Goal: Task Accomplishment & Management: Use online tool/utility

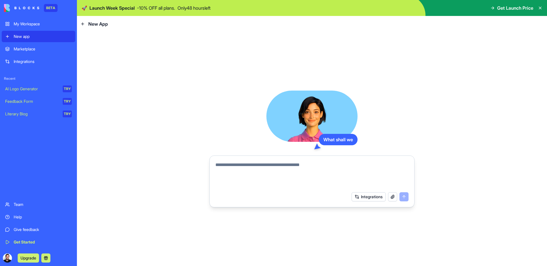
click at [306, 170] on textarea at bounding box center [311, 175] width 193 height 27
click at [305, 170] on textarea at bounding box center [311, 175] width 193 height 27
click at [183, 84] on div "What shall we build? Integrations" at bounding box center [312, 149] width 470 height 234
click at [307, 172] on textarea at bounding box center [311, 175] width 193 height 27
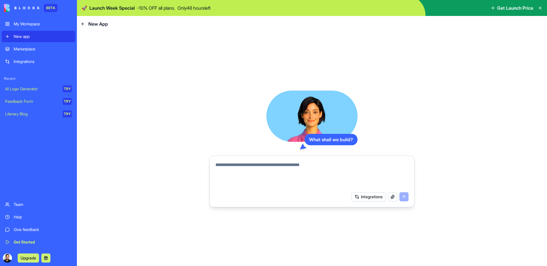
click at [295, 169] on textarea at bounding box center [311, 175] width 193 height 27
click at [294, 168] on textarea at bounding box center [311, 175] width 193 height 27
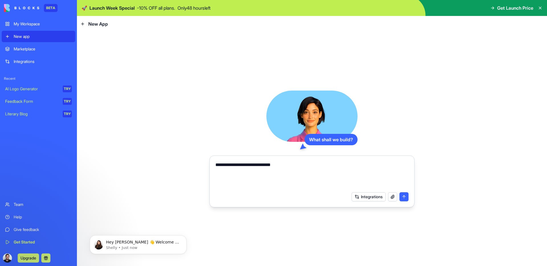
click at [314, 163] on textarea "**********" at bounding box center [311, 175] width 193 height 27
paste textarea "**********"
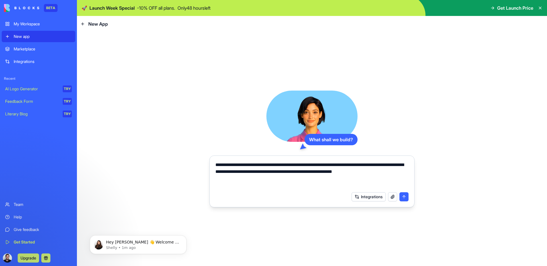
paste textarea "**********"
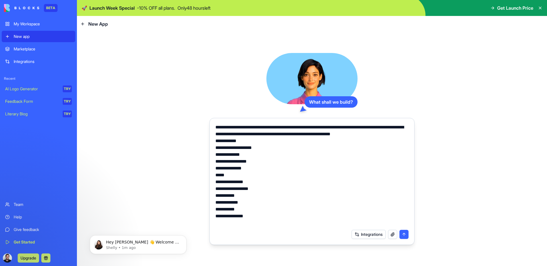
scroll to position [13, 0]
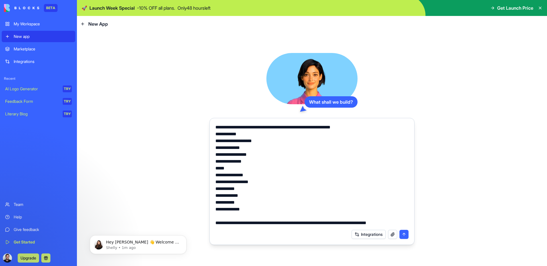
type textarea "**********"
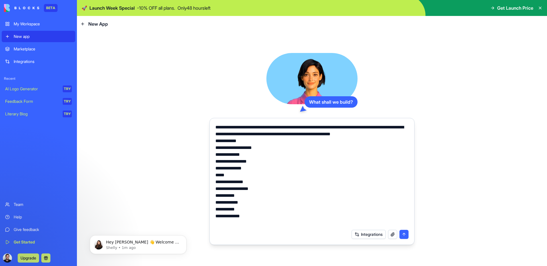
click at [383, 139] on textarea "**********" at bounding box center [311, 175] width 193 height 103
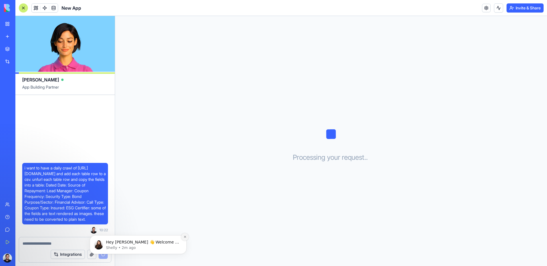
click at [185, 239] on button "Dismiss notification" at bounding box center [184, 236] width 7 height 7
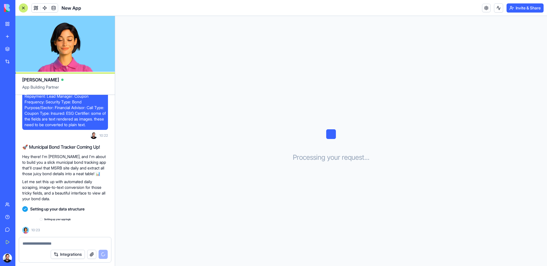
scroll to position [41, 0]
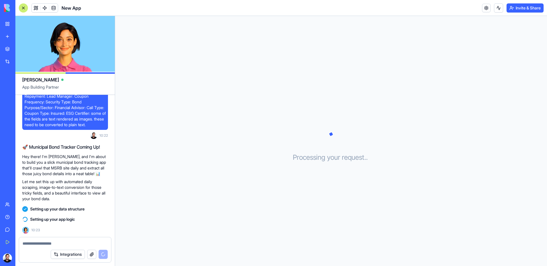
click at [415, 69] on div "Processing your request . . ." at bounding box center [331, 141] width 432 height 250
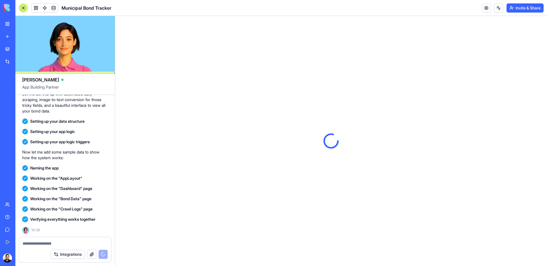
scroll to position [0, 0]
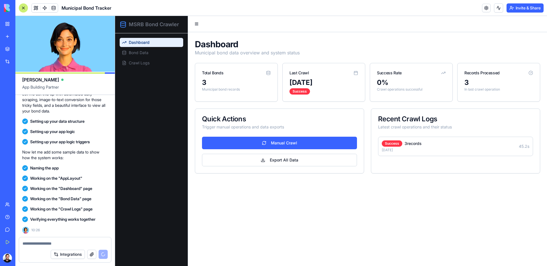
scroll to position [237, 0]
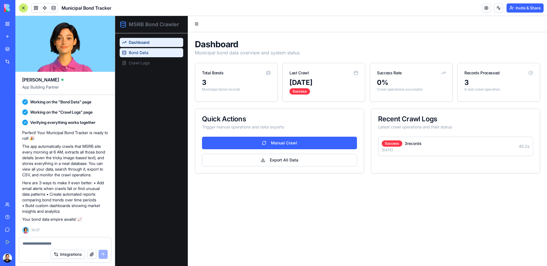
click at [149, 51] on link "Bond Data" at bounding box center [152, 52] width 64 height 9
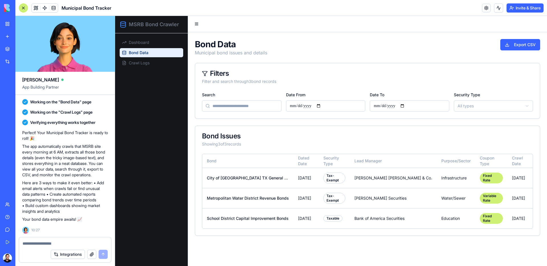
click at [420, 139] on div "Bond Issues" at bounding box center [367, 136] width 331 height 7
click at [319, 177] on td "[DATE]" at bounding box center [306, 178] width 25 height 20
click at [516, 172] on td "[DATE]" at bounding box center [520, 178] width 25 height 20
click at [311, 173] on td "[DATE]" at bounding box center [306, 178] width 25 height 20
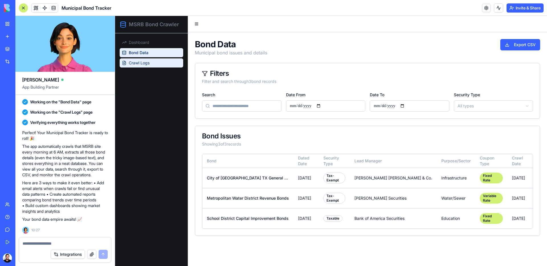
click at [154, 62] on link "Crawl Logs" at bounding box center [152, 62] width 64 height 9
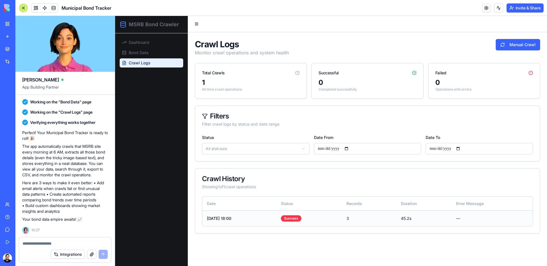
click at [468, 219] on td "—" at bounding box center [492, 219] width 81 height 16
click at [465, 45] on div "Crawl Logs Monitor crawl operations and system health Manual Crawl" at bounding box center [367, 47] width 345 height 17
click at [154, 51] on link "Bond Data" at bounding box center [152, 52] width 64 height 9
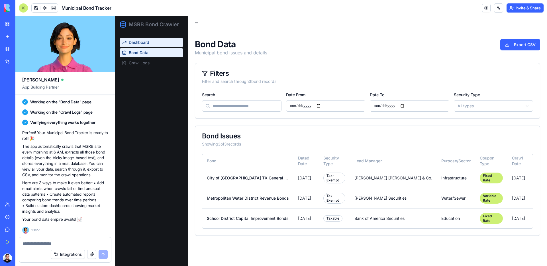
click at [153, 38] on div "Dashboard Bond Data Crawl Logs" at bounding box center [151, 149] width 73 height 233
click at [152, 41] on link "Dashboard" at bounding box center [152, 42] width 64 height 9
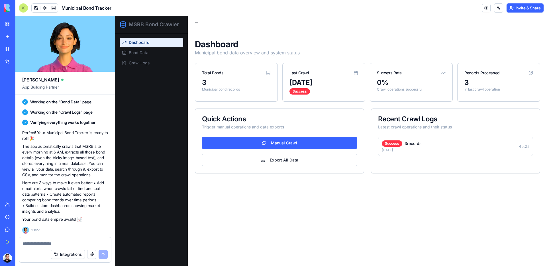
click at [352, 52] on p "Municipal bond data overview and system status" at bounding box center [367, 52] width 345 height 7
click at [150, 56] on link "Bond Data" at bounding box center [152, 52] width 64 height 9
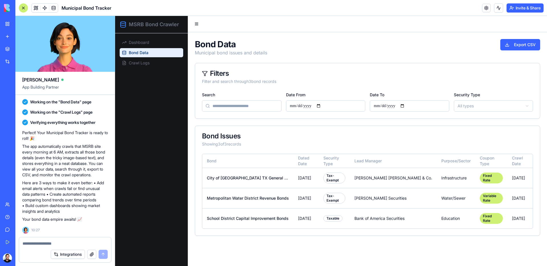
click at [53, 241] on textarea at bounding box center [65, 244] width 85 height 6
click at [53, 240] on div at bounding box center [65, 241] width 92 height 9
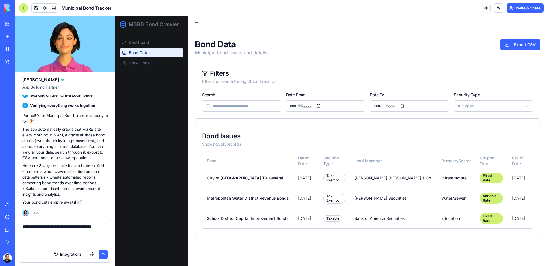
paste textarea "**********"
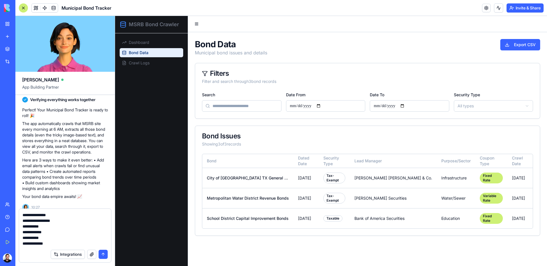
scroll to position [51, 0]
drag, startPoint x: 54, startPoint y: 243, endPoint x: 21, endPoint y: 225, distance: 38.0
click at [21, 225] on div "**********" at bounding box center [65, 228] width 92 height 38
click at [60, 233] on textarea "**********" at bounding box center [65, 229] width 85 height 34
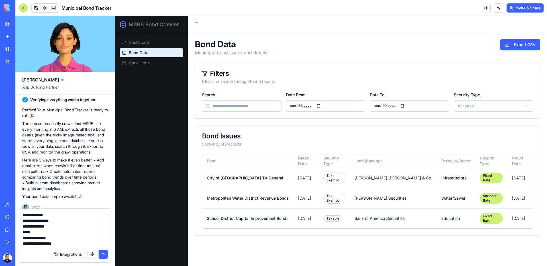
click at [60, 233] on textarea "**********" at bounding box center [65, 229] width 85 height 34
click at [51, 235] on textarea "**********" at bounding box center [65, 229] width 85 height 34
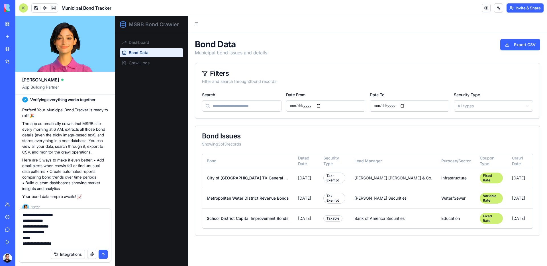
click at [49, 240] on textarea "**********" at bounding box center [65, 229] width 85 height 34
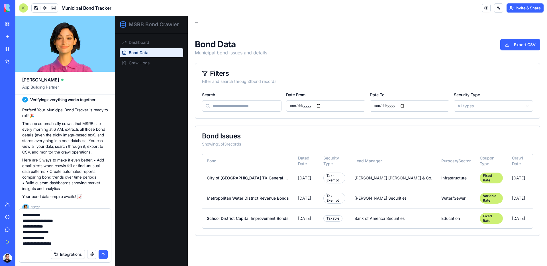
click at [49, 238] on textarea "**********" at bounding box center [65, 229] width 85 height 34
click at [50, 237] on textarea "**********" at bounding box center [65, 229] width 85 height 34
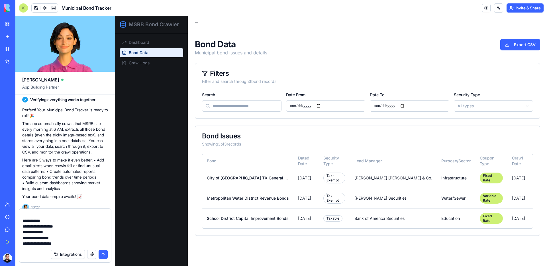
click at [50, 237] on textarea "**********" at bounding box center [65, 229] width 85 height 34
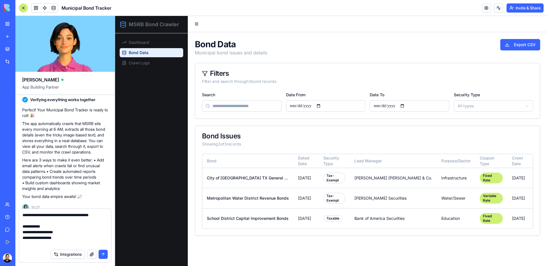
scroll to position [0, 0]
drag, startPoint x: 72, startPoint y: 237, endPoint x: 10, endPoint y: 233, distance: 62.6
click at [10, 233] on div "BETA My Workspace New app Marketplace Integrations Recent New App AI Logo Gener…" at bounding box center [273, 133] width 547 height 266
click at [78, 237] on textarea "**********" at bounding box center [65, 229] width 85 height 34
type textarea "**********"
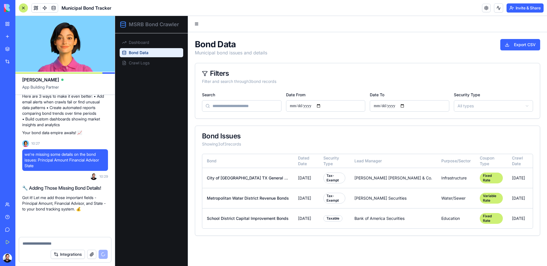
scroll to position [324, 0]
click at [198, 25] on button at bounding box center [197, 24] width 8 height 8
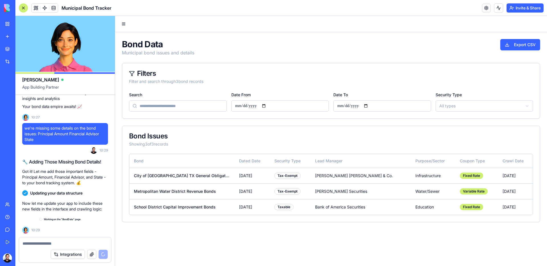
scroll to position [350, 0]
click at [175, 106] on input "Search" at bounding box center [178, 105] width 98 height 11
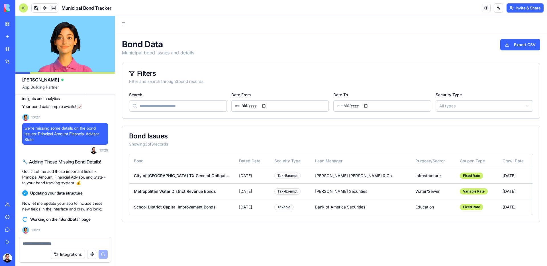
click at [329, 74] on div "Filters" at bounding box center [331, 73] width 404 height 7
click at [457, 106] on html "MSRB Bond Crawler Dashboard Bond Data Crawl Logs Bond Data Municipal bond issue…" at bounding box center [331, 141] width 432 height 250
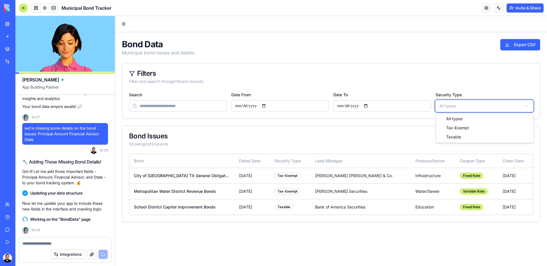
click at [388, 76] on html "MSRB Bond Crawler Dashboard Bond Data Crawl Logs Bond Data Municipal bond issue…" at bounding box center [331, 141] width 432 height 250
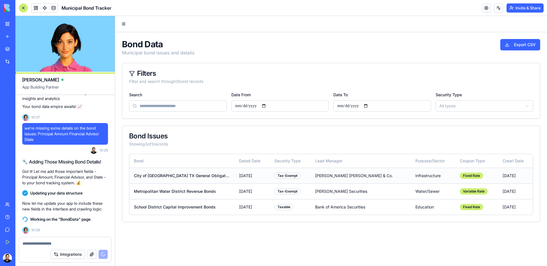
click at [311, 178] on td "Tax-Exempt" at bounding box center [290, 176] width 41 height 16
click at [292, 184] on td "Tax-Exempt" at bounding box center [290, 192] width 41 height 16
click at [296, 179] on td "Tax-Exempt" at bounding box center [290, 176] width 41 height 16
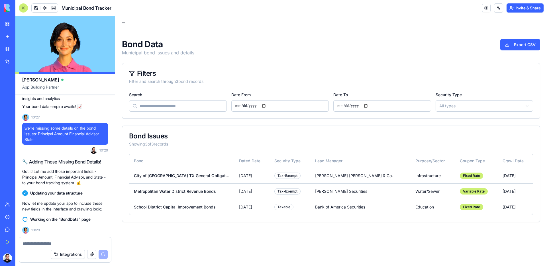
click at [409, 37] on div "Bond Data Municipal bond issues and details Export CSV Filters Filter and searc…" at bounding box center [331, 130] width 432 height 197
click at [523, 45] on button "Export CSV" at bounding box center [521, 44] width 40 height 11
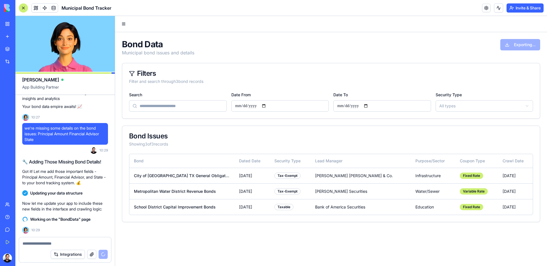
click at [362, 30] on div at bounding box center [331, 24] width 432 height 16
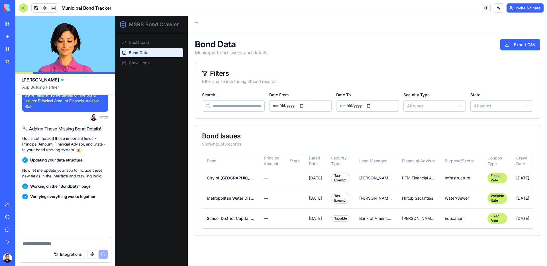
scroll to position [471, 0]
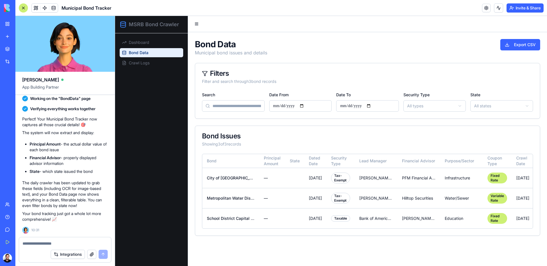
drag, startPoint x: 144, startPoint y: 42, endPoint x: 261, endPoint y: 56, distance: 117.6
click at [144, 42] on span "Dashboard" at bounding box center [139, 43] width 21 height 6
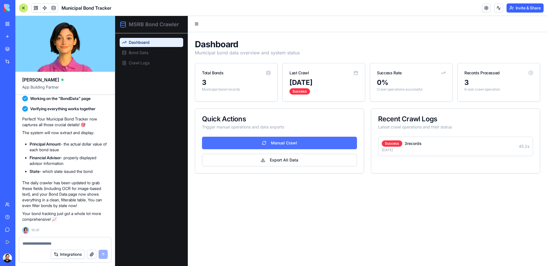
click at [287, 141] on button "Manual Crawl" at bounding box center [279, 143] width 155 height 13
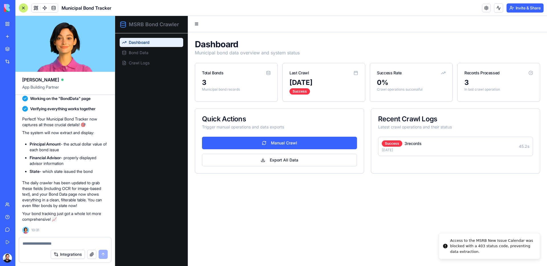
click at [287, 226] on main "Dashboard Municipal bond data overview and system status Total Bonds 3 Municipa…" at bounding box center [367, 141] width 359 height 250
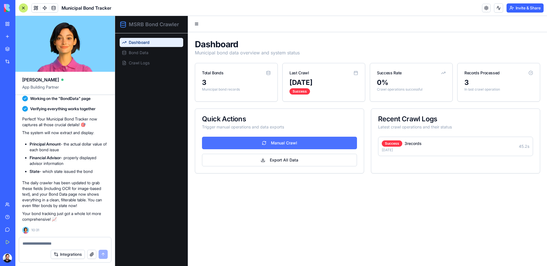
click at [301, 142] on button "Manual Crawl" at bounding box center [279, 143] width 155 height 13
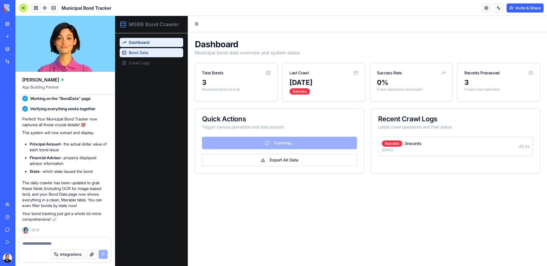
click at [156, 52] on link "Bond Data" at bounding box center [152, 52] width 64 height 9
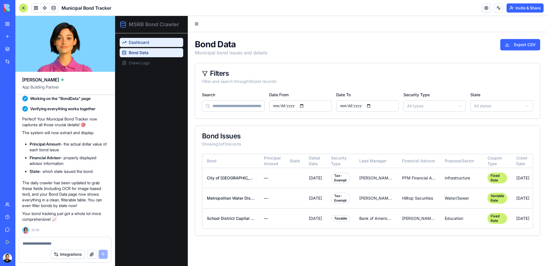
click at [155, 39] on link "Dashboard" at bounding box center [152, 42] width 64 height 9
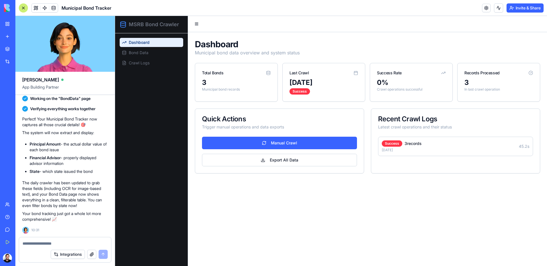
click at [308, 144] on button "Manual Crawl" at bounding box center [279, 143] width 155 height 13
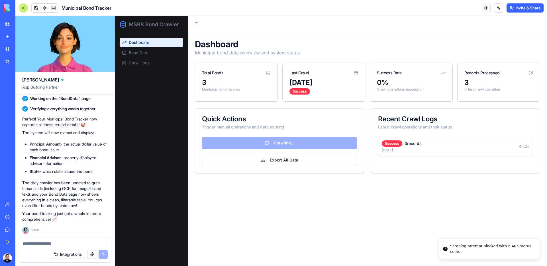
click at [513, 246] on div "Scraping attempt blocked with a 403 status code." at bounding box center [492, 248] width 85 height 11
copy div "Scraping attempt blocked with a 403 status code."
click at [76, 241] on textarea at bounding box center [65, 244] width 85 height 6
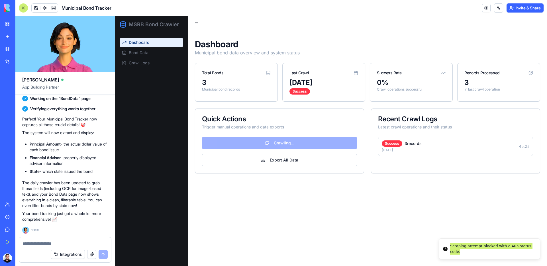
click at [76, 241] on textarea at bounding box center [65, 244] width 85 height 6
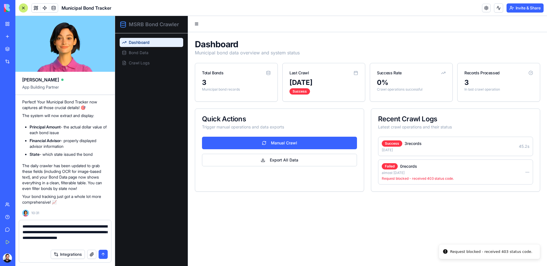
type textarea "**********"
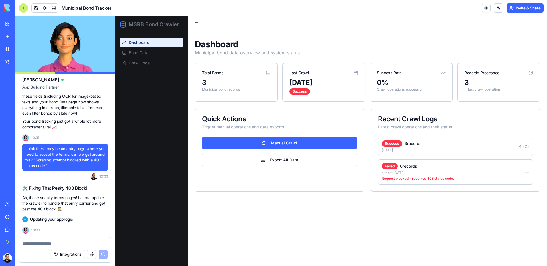
scroll to position [713, 0]
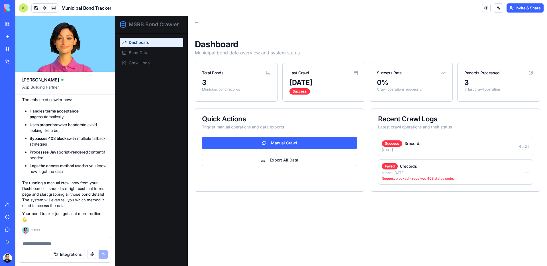
click at [74, 242] on textarea at bounding box center [65, 244] width 85 height 6
paste textarea "**********"
type textarea "**********"
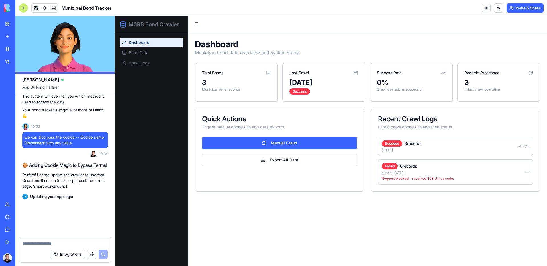
scroll to position [924, 0]
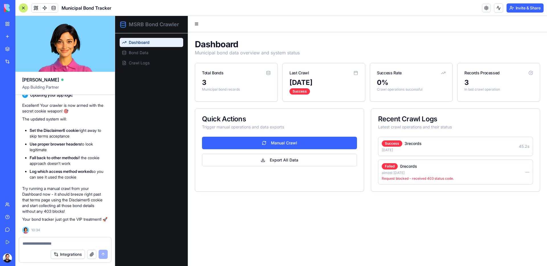
click at [333, 211] on main "Dashboard Municipal bond data overview and system status Total Bonds 3 Municipa…" at bounding box center [367, 141] width 359 height 250
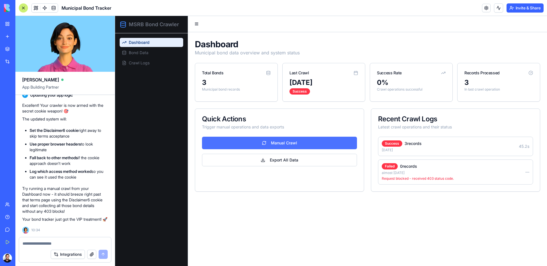
click at [307, 141] on button "Manual Crawl" at bounding box center [279, 143] width 155 height 13
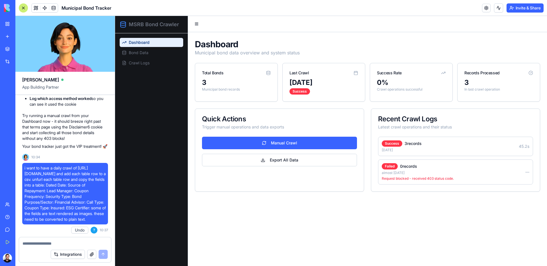
scroll to position [1008, 0]
click at [308, 143] on button "Manual Crawl" at bounding box center [279, 143] width 155 height 13
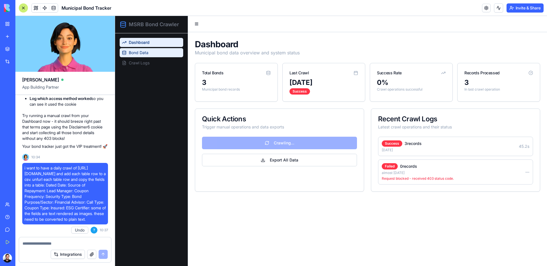
click at [141, 57] on link "Bond Data" at bounding box center [152, 52] width 64 height 9
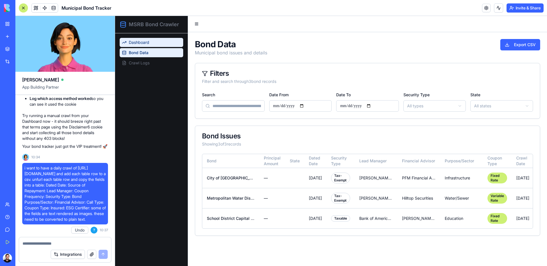
click at [156, 41] on link "Dashboard" at bounding box center [152, 42] width 64 height 9
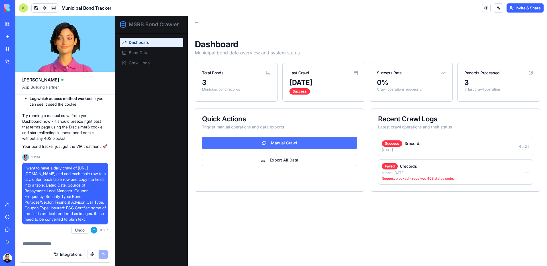
click at [302, 141] on button "Manual Crawl" at bounding box center [279, 143] width 155 height 13
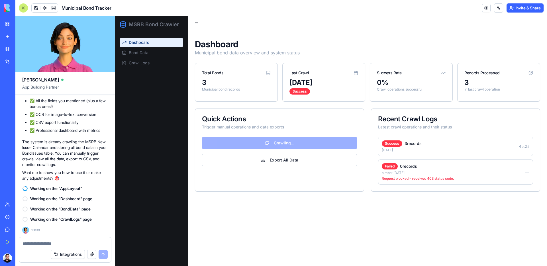
scroll to position [1197, 0]
click at [470, 209] on div "Success 3 records [DATE] 45.2s Failed 0 records almost [DATE] Request blocked -…" at bounding box center [455, 176] width 169 height 78
click at [524, 193] on div "Initial attempt with headers and cookies 0 records almost [DATE] —" at bounding box center [455, 197] width 155 height 19
click at [523, 195] on div "Initial attempt with headers and cookies 0 records almost [DATE] —" at bounding box center [455, 197] width 155 height 19
click at [80, 254] on button "Integrations" at bounding box center [68, 254] width 34 height 9
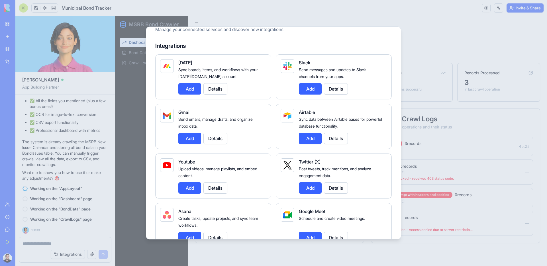
scroll to position [0, 0]
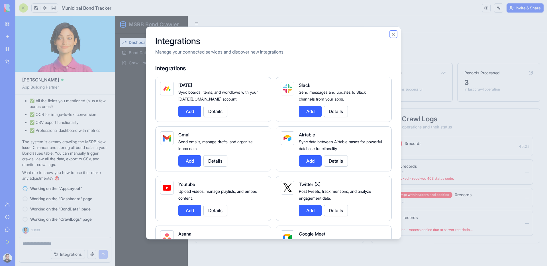
click at [396, 32] on button "Close" at bounding box center [394, 34] width 6 height 6
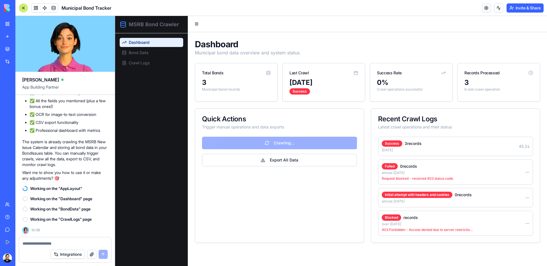
click at [449, 246] on div "Dashboard Municipal bond data overview and system status Total Bonds 3 Municipa…" at bounding box center [367, 141] width 359 height 218
click at [447, 228] on p "403 Forbidden - Access denied due to server restrictions. Consider setting cook…" at bounding box center [427, 230] width 91 height 5
click at [37, 244] on textarea at bounding box center [65, 244] width 85 height 6
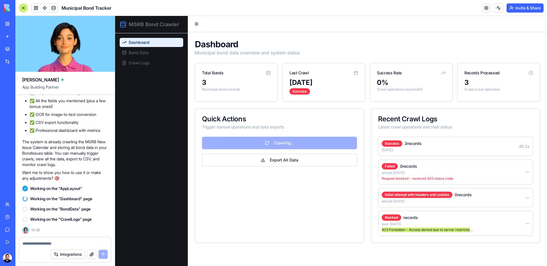
click at [37, 244] on textarea at bounding box center [65, 244] width 85 height 6
paste textarea "**********"
type textarea "**********"
click at [419, 229] on p "403 Forbidden - Access denied due to server restrictions. Consider setting cook…" at bounding box center [427, 230] width 91 height 5
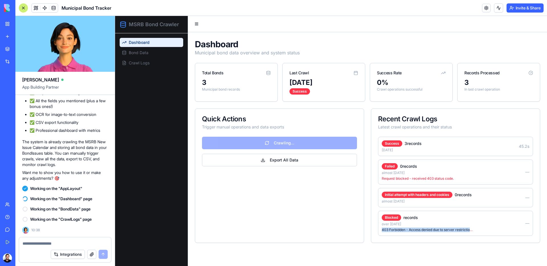
click at [419, 229] on p "403 Forbidden - Access denied due to server restrictions. Consider setting cook…" at bounding box center [427, 230] width 91 height 5
copy p "403 Forbidden - Access denied due to server restrictions. Consider setting cook…"
click at [29, 245] on textarea at bounding box center [65, 244] width 85 height 6
click at [32, 244] on textarea at bounding box center [65, 244] width 85 height 6
paste textarea "**********"
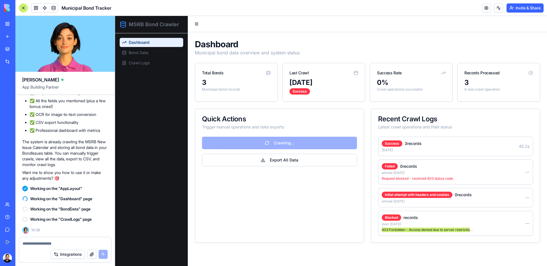
type textarea "**********"
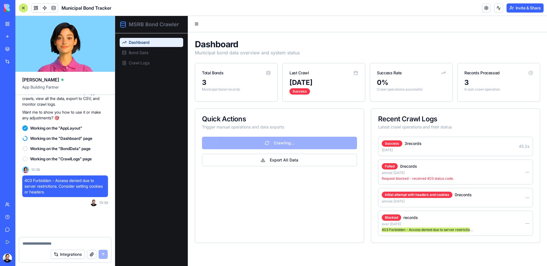
scroll to position [1258, 0]
click at [46, 245] on textarea at bounding box center [65, 244] width 85 height 6
paste textarea "**********"
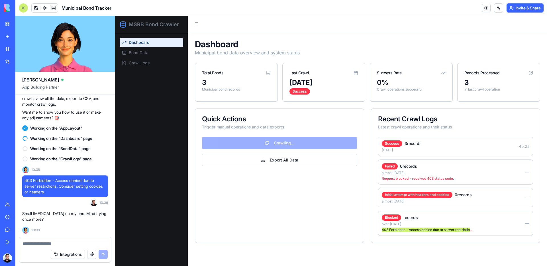
type textarea "**********"
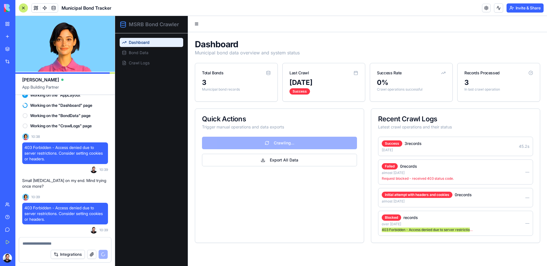
scroll to position [1332, 0]
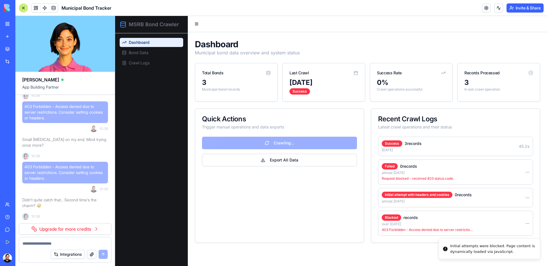
click at [295, 201] on div "Quick Actions Trigger manual operations and data exports Crawling... Export All…" at bounding box center [279, 176] width 169 height 135
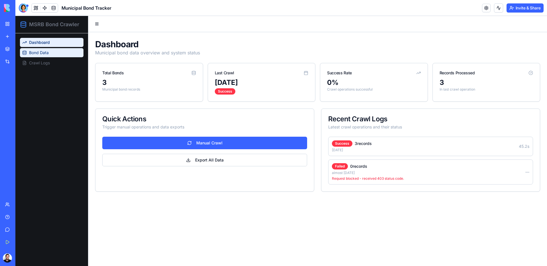
click at [30, 53] on span "Bond Data" at bounding box center [39, 53] width 20 height 6
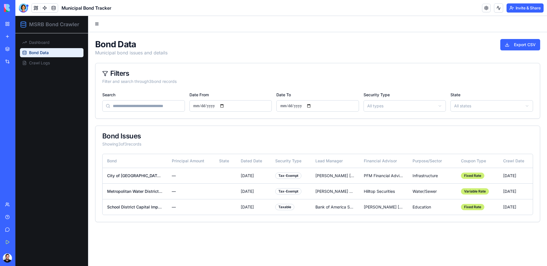
click at [165, 41] on h1 "Bond Data" at bounding box center [131, 44] width 72 height 10
drag, startPoint x: 155, startPoint y: 187, endPoint x: 156, endPoint y: 182, distance: 5.8
click at [156, 187] on td "Metropolitan Water District Revenue Bonds" at bounding box center [135, 192] width 65 height 16
click at [157, 181] on td "City of [GEOGRAPHIC_DATA] TX General Obligation Bonds" at bounding box center [135, 176] width 65 height 16
drag, startPoint x: 170, startPoint y: 175, endPoint x: 176, endPoint y: 176, distance: 6.1
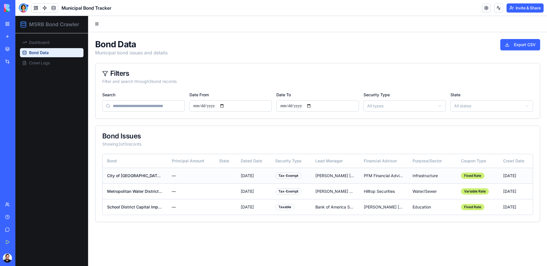
click at [171, 175] on td "—" at bounding box center [190, 176] width 47 height 16
click at [373, 170] on td "PFM Financial Advisors" at bounding box center [383, 176] width 48 height 16
click at [369, 174] on div "PFM Financial Advisors" at bounding box center [383, 176] width 39 height 6
click at [367, 176] on div "PFM Financial Advisors" at bounding box center [383, 176] width 39 height 6
click at [358, 139] on div "Bond Issues" at bounding box center [317, 136] width 431 height 7
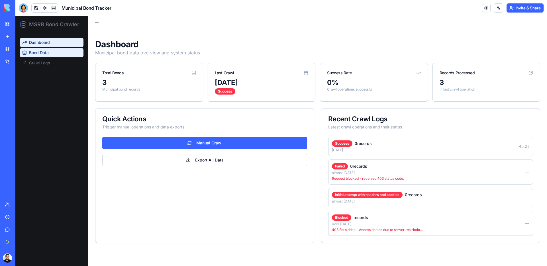
click at [50, 51] on link "Bond Data" at bounding box center [52, 52] width 64 height 9
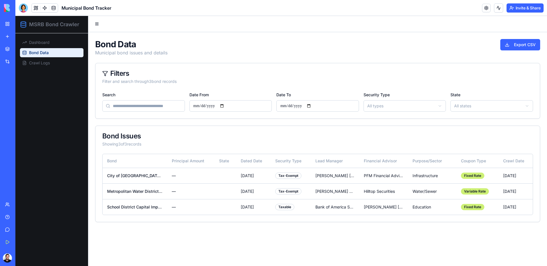
click at [144, 112] on div "Search Date From Date To Security Type All types State All states" at bounding box center [317, 104] width 445 height 27
click at [151, 103] on input "Search" at bounding box center [143, 105] width 83 height 11
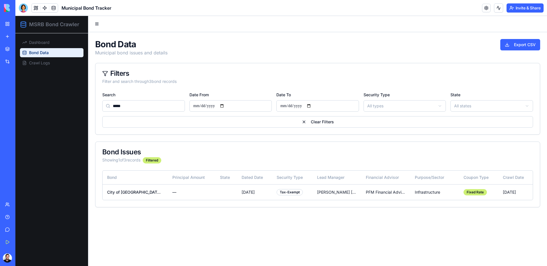
type input "******"
type input "****"
click at [300, 115] on div "Search **** Date From Date To Security Type All types State All states Clear Fi…" at bounding box center [317, 109] width 431 height 36
click at [298, 119] on button "Clear Filters" at bounding box center [317, 121] width 431 height 11
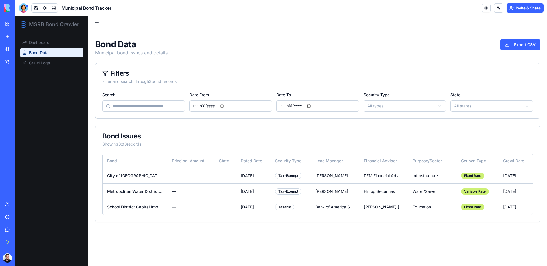
click at [327, 54] on div "Bond Data Municipal bond issues and details Export CSV" at bounding box center [317, 47] width 445 height 17
click at [495, 7] on button at bounding box center [498, 7] width 9 height 9
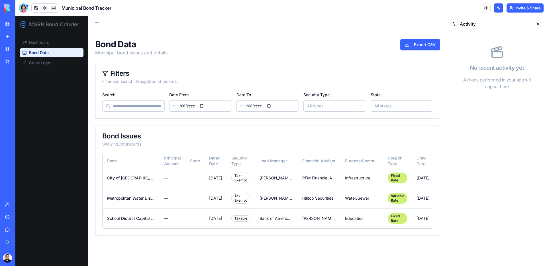
click at [538, 24] on button at bounding box center [538, 23] width 9 height 9
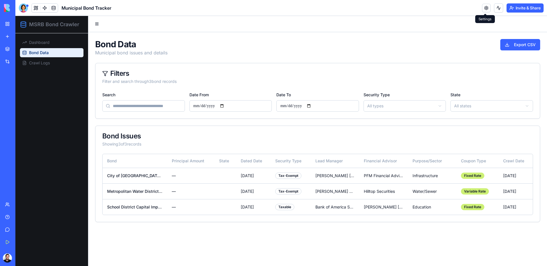
click at [488, 7] on link at bounding box center [486, 8] width 9 height 9
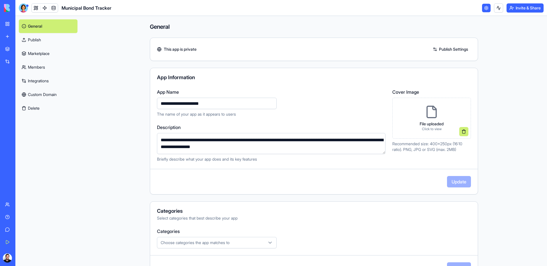
click at [485, 8] on link at bounding box center [486, 8] width 9 height 9
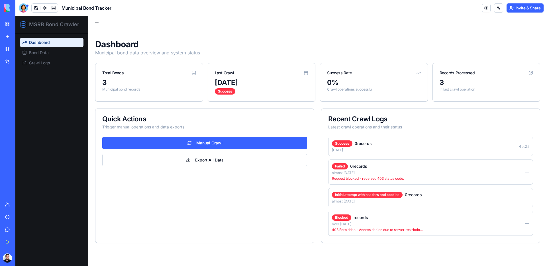
click at [332, 35] on div "Dashboard Municipal bond data overview and system status Total Bonds 3 Municipa…" at bounding box center [317, 141] width 459 height 218
click at [308, 73] on icon at bounding box center [306, 73] width 5 height 5
click at [294, 75] on div "Last Crawl" at bounding box center [261, 70] width 107 height 15
click at [232, 84] on div "[DATE]" at bounding box center [262, 82] width 94 height 9
click at [51, 55] on link "Bond Data" at bounding box center [52, 52] width 64 height 9
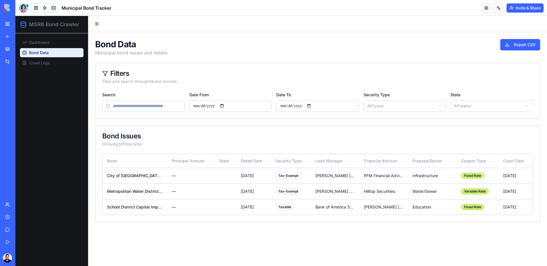
click at [69, 68] on div "Dashboard Bond Data Crawl Logs" at bounding box center [51, 149] width 73 height 233
click at [59, 65] on link "Crawl Logs" at bounding box center [52, 62] width 64 height 9
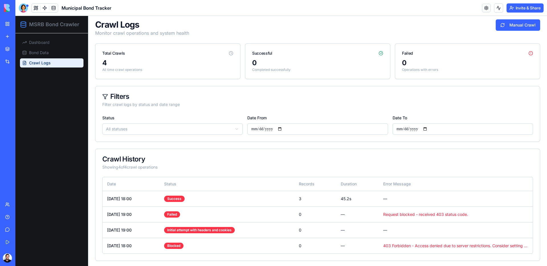
scroll to position [21, 0]
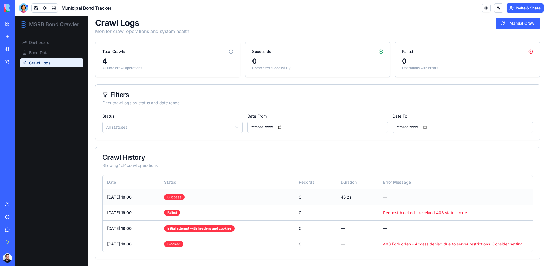
click at [148, 190] on td "[DATE] 18:00" at bounding box center [131, 197] width 57 height 16
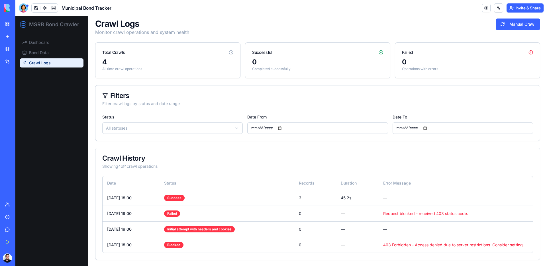
scroll to position [20, 0]
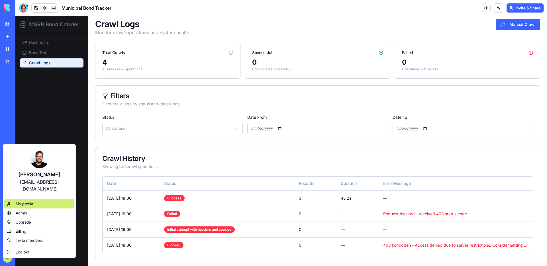
click at [39, 200] on div "My profile" at bounding box center [39, 204] width 70 height 9
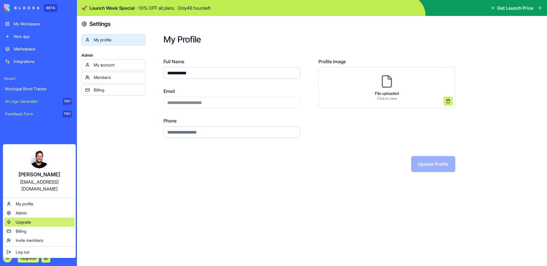
click at [38, 218] on div "Upgrade" at bounding box center [39, 222] width 70 height 9
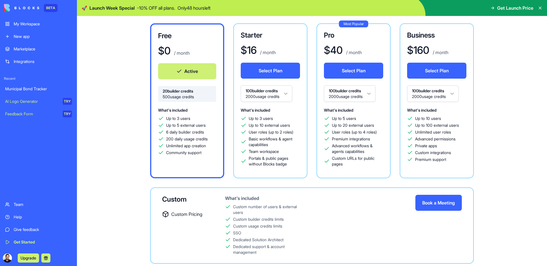
drag, startPoint x: 126, startPoint y: 68, endPoint x: 114, endPoint y: 67, distance: 12.3
click at [126, 67] on div "Free $ 0 / month Active 20 builder credits 500 usage credits What's included Up…" at bounding box center [312, 143] width 410 height 241
click at [43, 89] on div "Municipal Bond Tracker" at bounding box center [38, 89] width 67 height 6
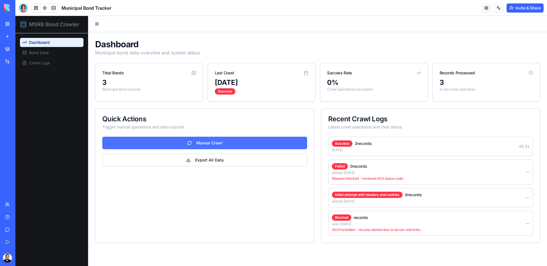
click at [249, 143] on button "Manual Crawl" at bounding box center [204, 143] width 205 height 13
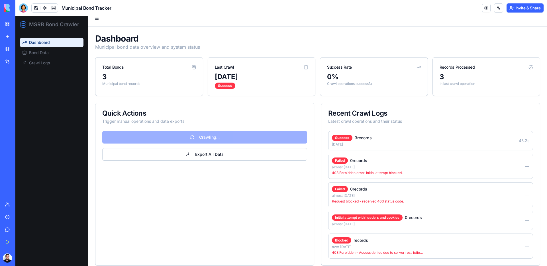
scroll to position [12, 0]
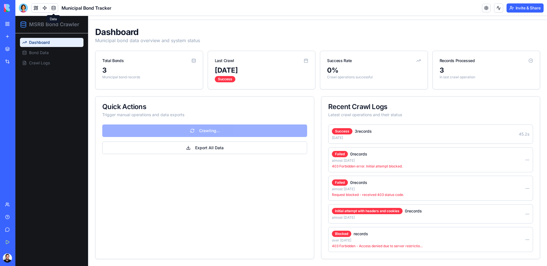
click at [54, 9] on link at bounding box center [53, 8] width 9 height 9
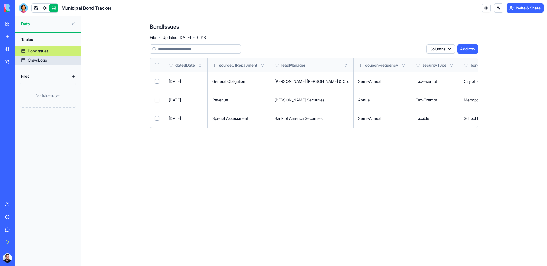
click at [32, 62] on div "CrawlLogs" at bounding box center [37, 60] width 19 height 6
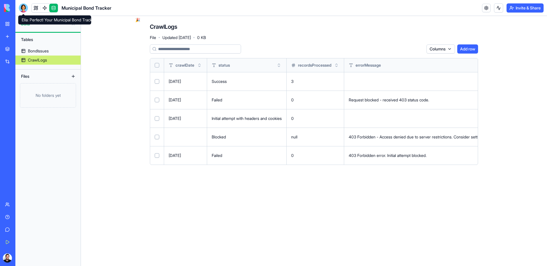
click at [20, 7] on div at bounding box center [23, 7] width 9 height 9
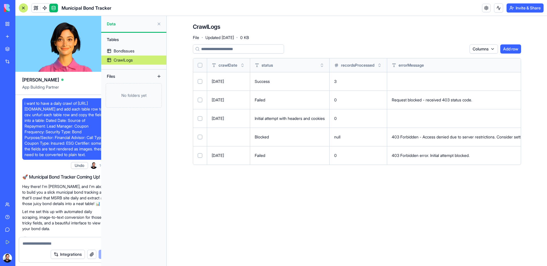
scroll to position [1303, 0]
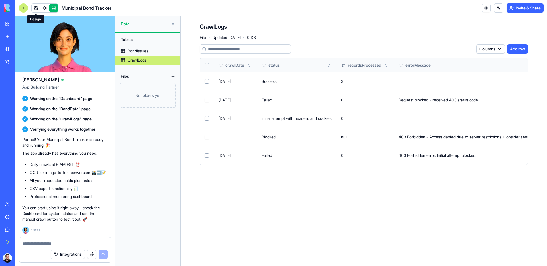
click at [38, 7] on link at bounding box center [36, 8] width 9 height 9
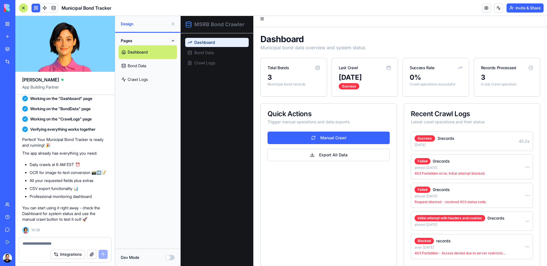
scroll to position [12, 0]
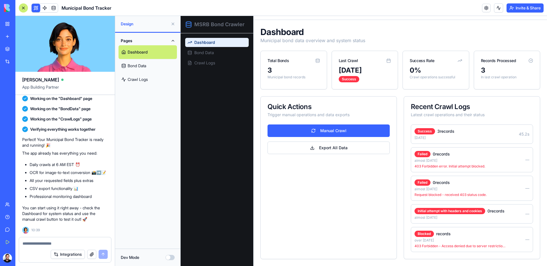
click at [490, 247] on p "403 Forbidden - Access denied due to server restrictions. Consider setting cook…" at bounding box center [460, 246] width 91 height 5
copy p "403 Forbidden - Access denied due to server restrictions. Consider setting cook…"
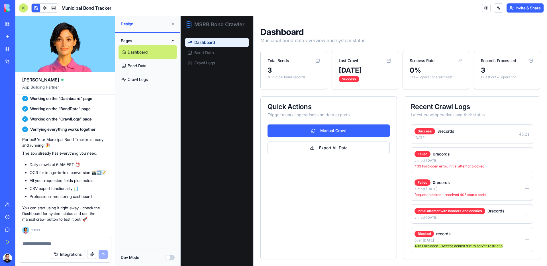
click at [43, 243] on textarea at bounding box center [65, 244] width 85 height 6
paste textarea "**********"
type textarea "**********"
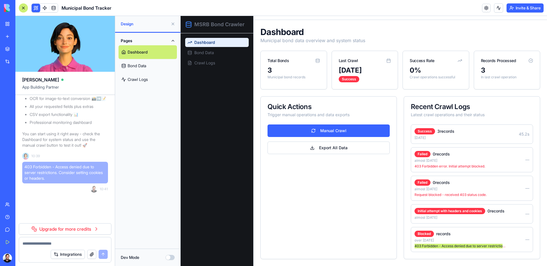
scroll to position [1378, 0]
click at [93, 229] on link "Upgrade for more credits" at bounding box center [65, 228] width 93 height 11
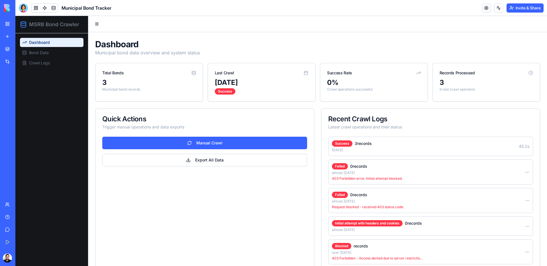
click at [138, 202] on div "Quick Actions Trigger manual operations and data exports Manual Crawl Export Al…" at bounding box center [204, 190] width 219 height 163
click at [137, 202] on div "Quick Actions Trigger manual operations and data exports Manual Crawl Export Al…" at bounding box center [204, 190] width 219 height 163
